Goal: Task Accomplishment & Management: Manage account settings

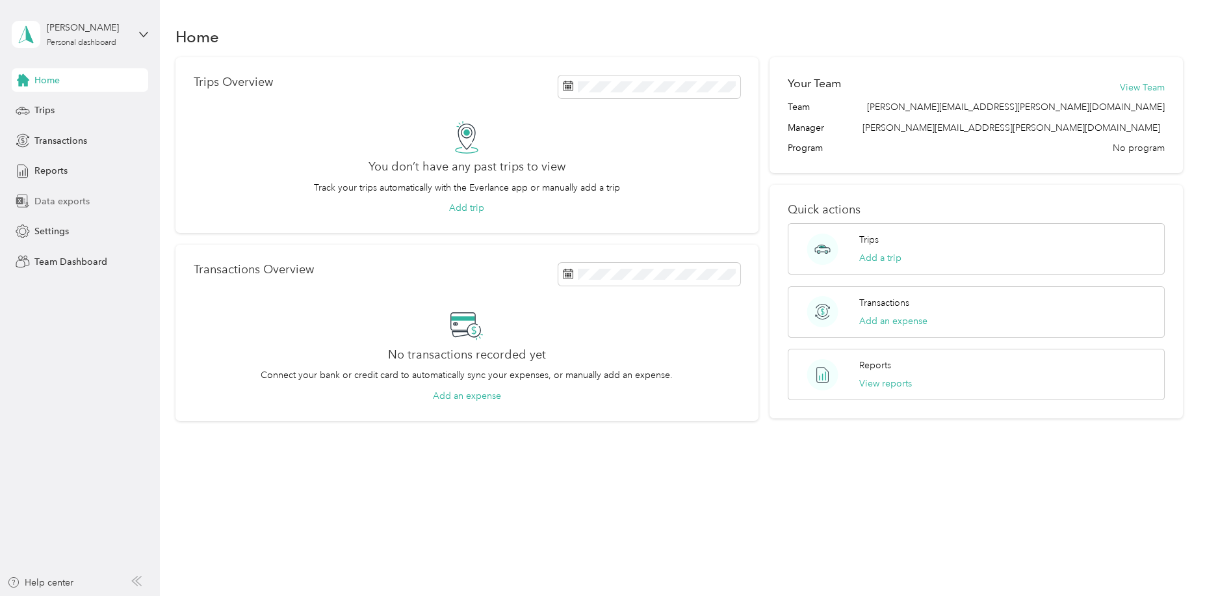
click at [81, 198] on span "Data exports" at bounding box center [61, 201] width 55 height 14
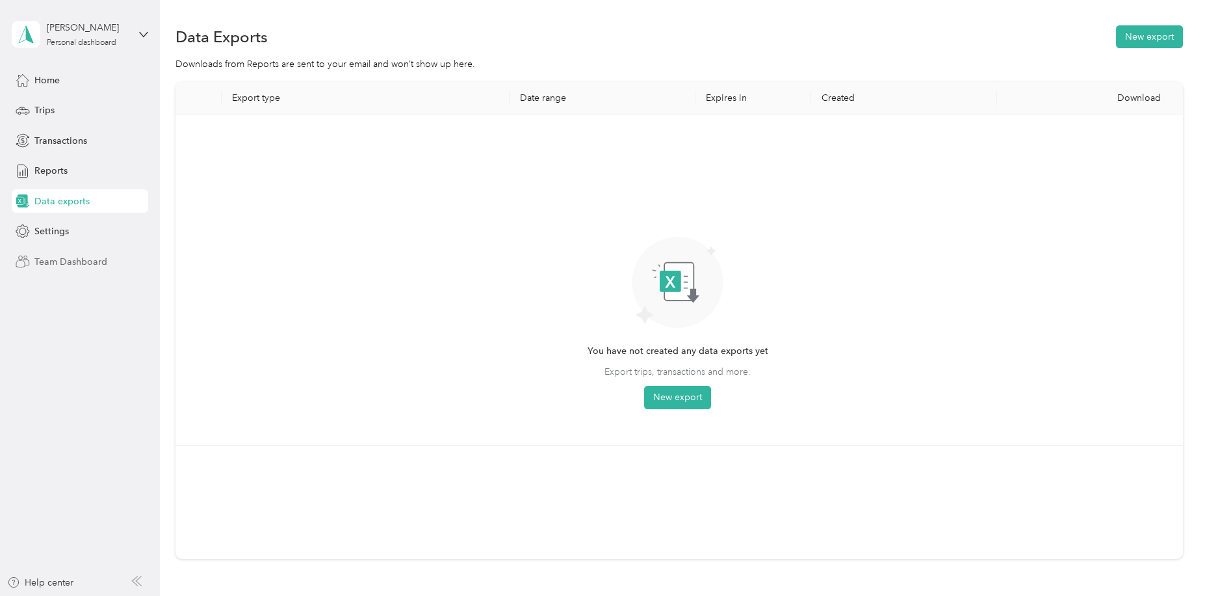
click at [70, 261] on span "Team Dashboard" at bounding box center [70, 262] width 73 height 14
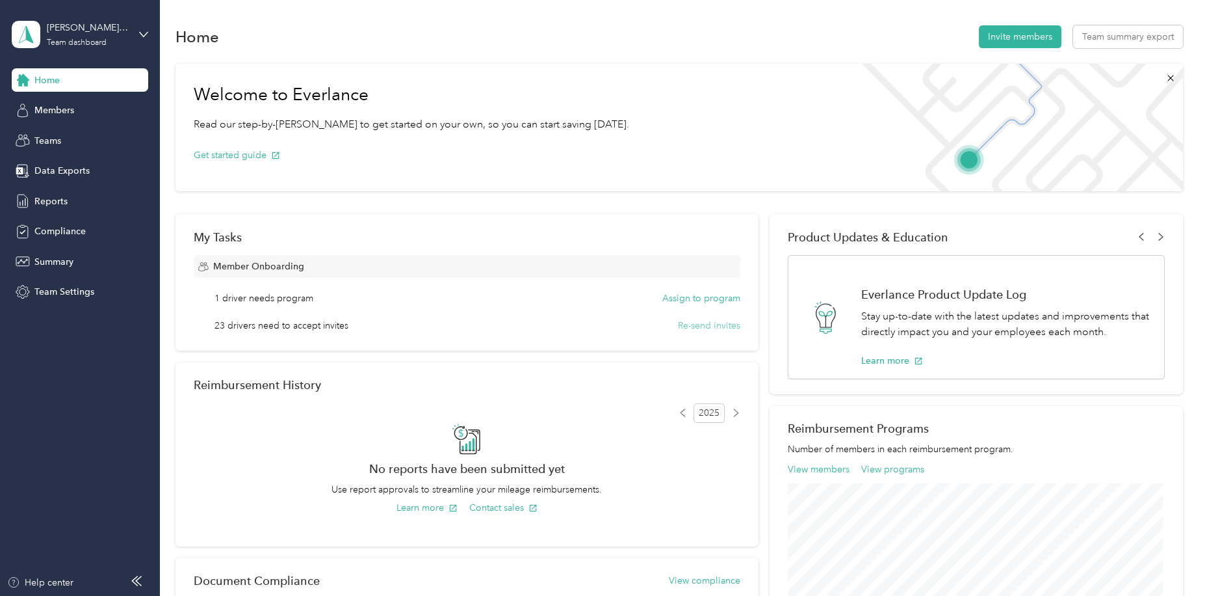
click at [716, 325] on button "Re-send invites" at bounding box center [709, 326] width 62 height 14
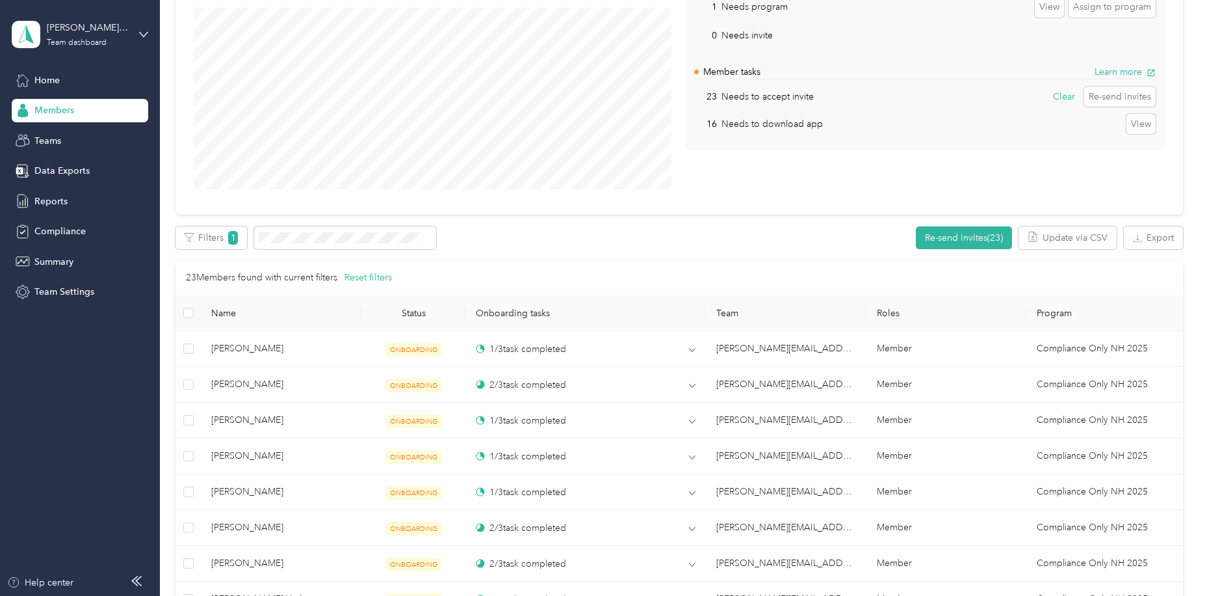
scroll to position [125, 0]
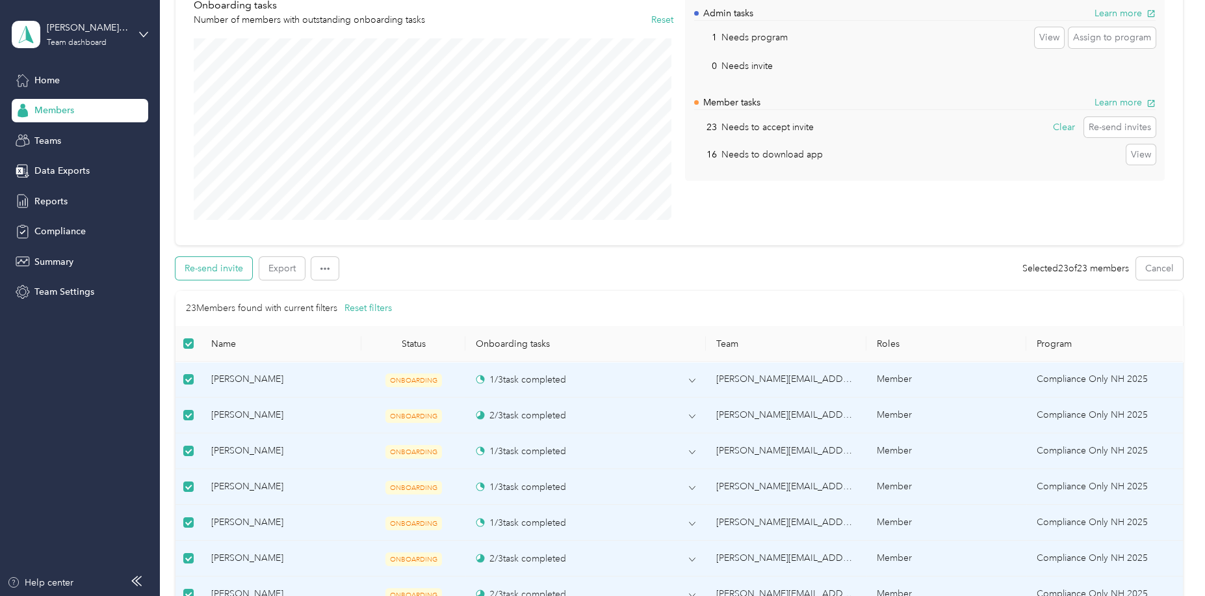
click at [218, 265] on button "Re-send invite" at bounding box center [214, 268] width 77 height 23
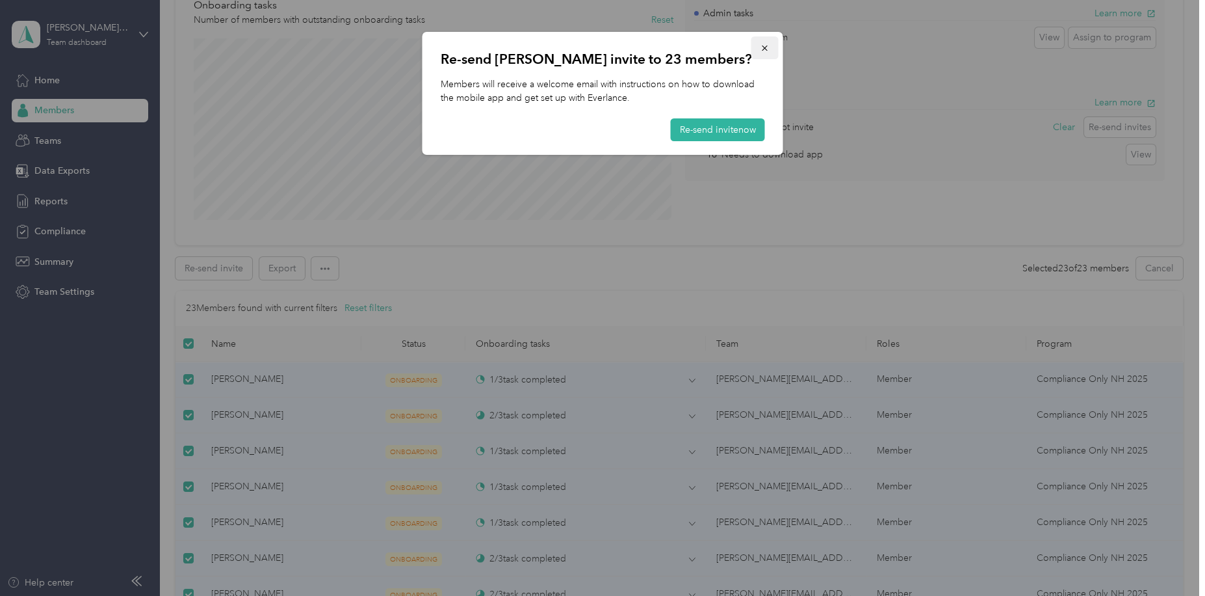
click at [765, 47] on icon "button" at bounding box center [764, 48] width 5 height 5
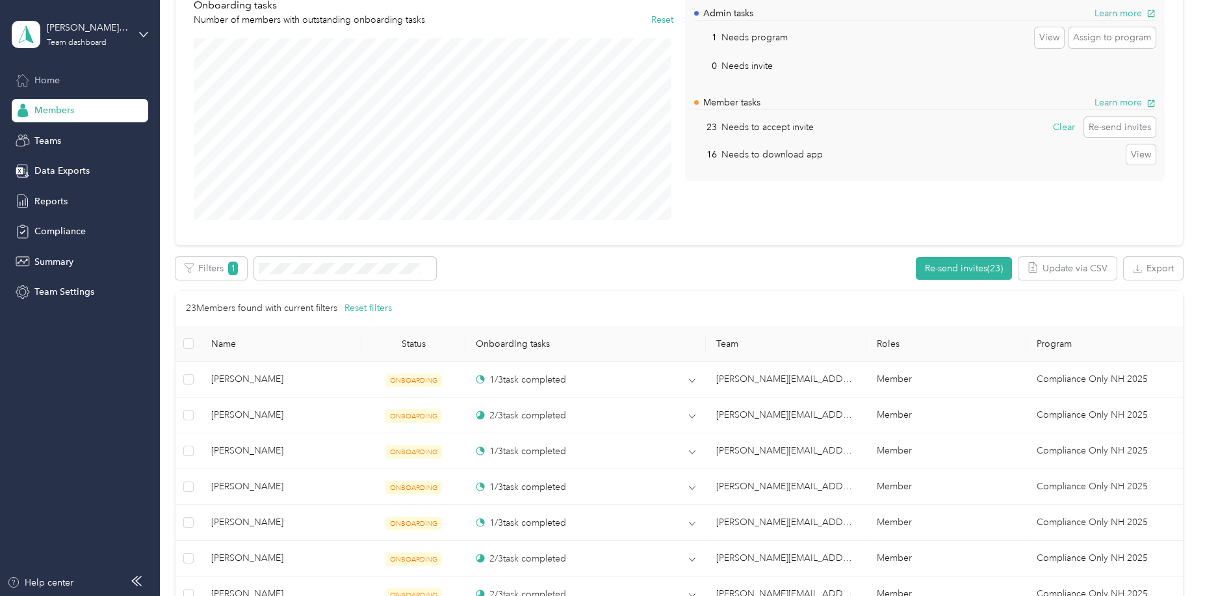
click at [40, 81] on span "Home" at bounding box center [46, 80] width 25 height 14
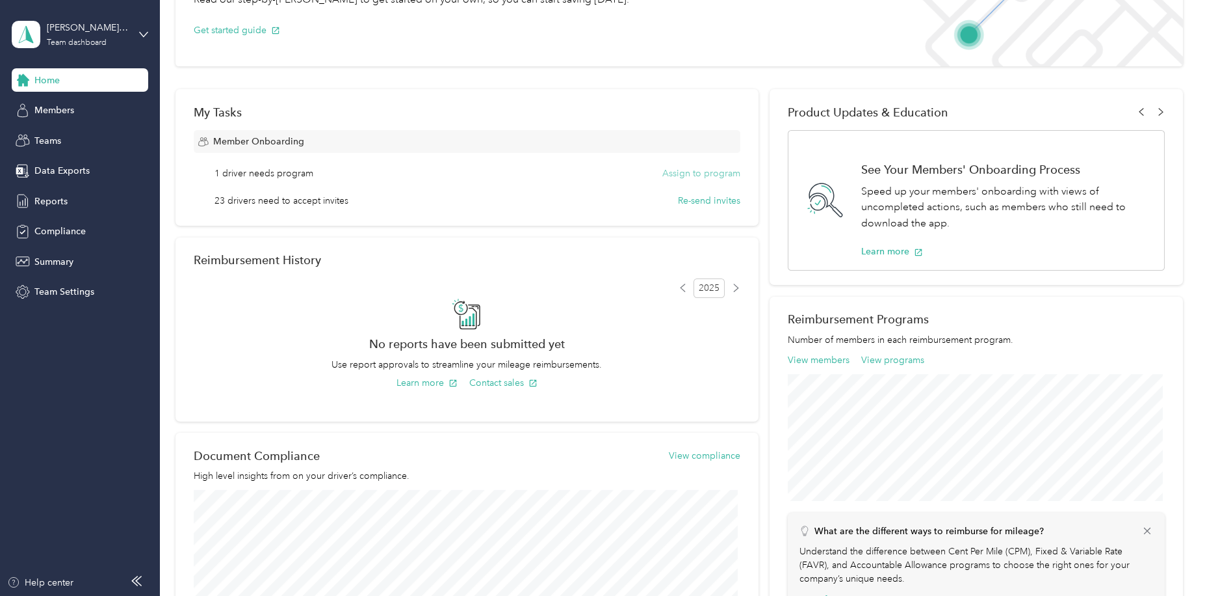
click at [712, 174] on button "Assign to program" at bounding box center [701, 173] width 78 height 14
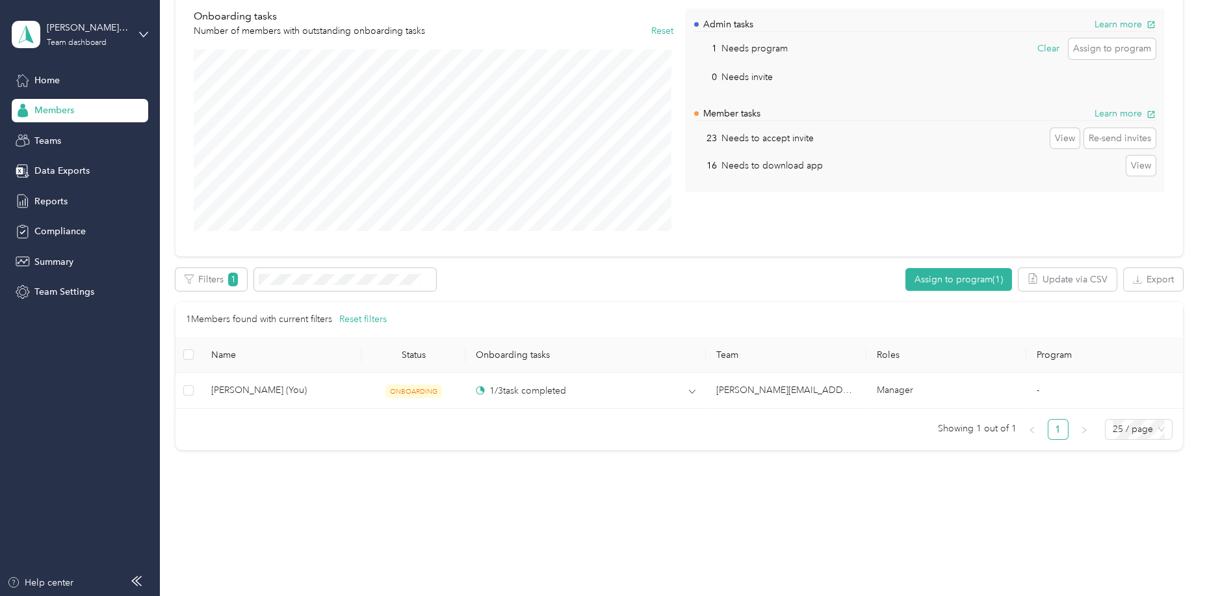
scroll to position [124, 0]
click at [45, 80] on span "Home" at bounding box center [46, 80] width 25 height 14
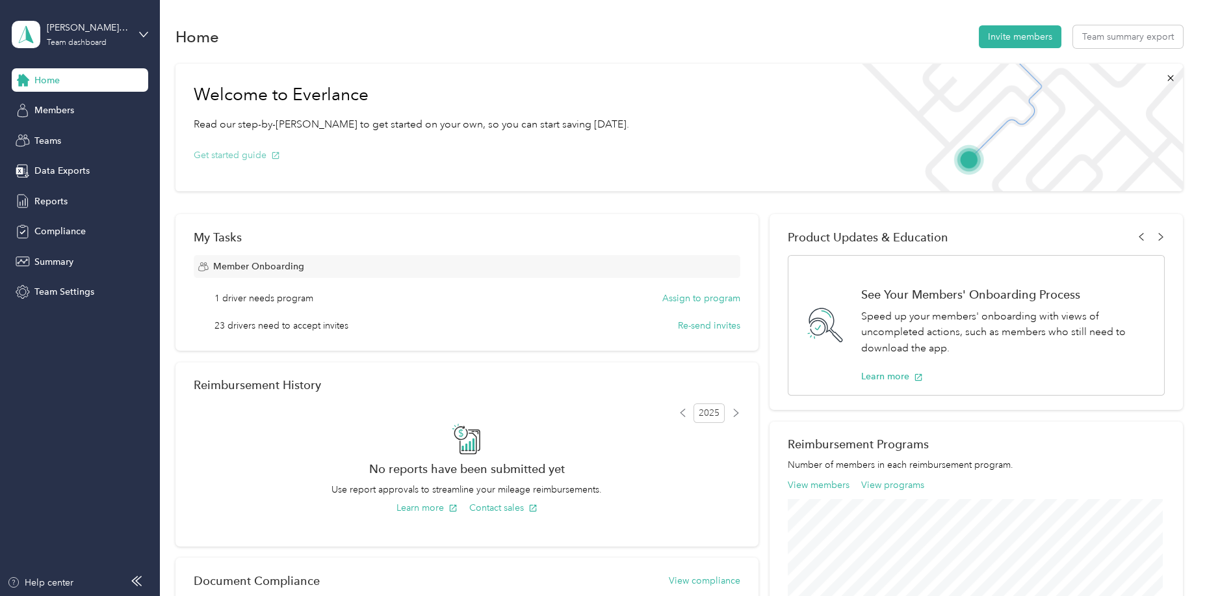
click at [239, 159] on button "Get started guide" at bounding box center [237, 155] width 86 height 14
